Goal: Use online tool/utility: Use online tool/utility

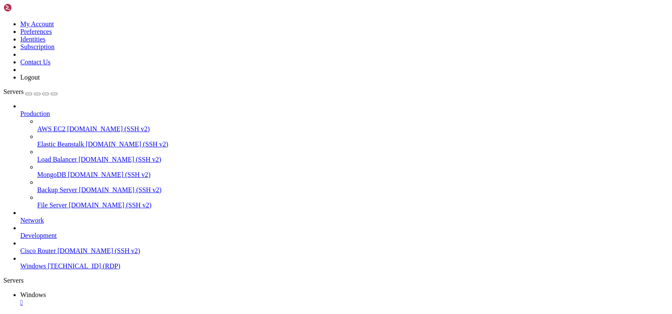
drag, startPoint x: 432, startPoint y: 569, endPoint x: 423, endPoint y: 612, distance: 43.7
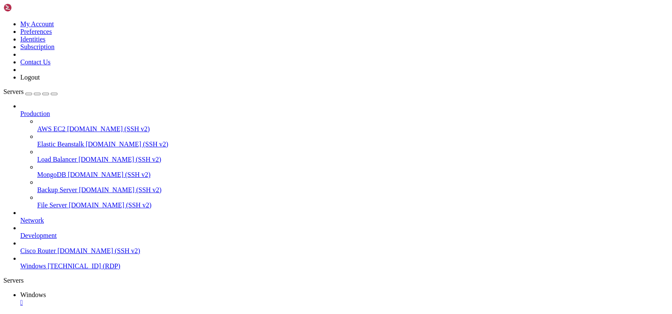
drag, startPoint x: 78, startPoint y: 379, endPoint x: 536, endPoint y: 393, distance: 458.3
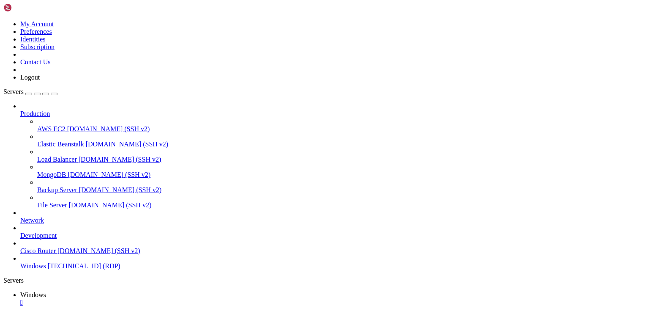
drag, startPoint x: 52, startPoint y: 381, endPoint x: 589, endPoint y: 382, distance: 536.2
